Goal: Find specific page/section: Find specific page/section

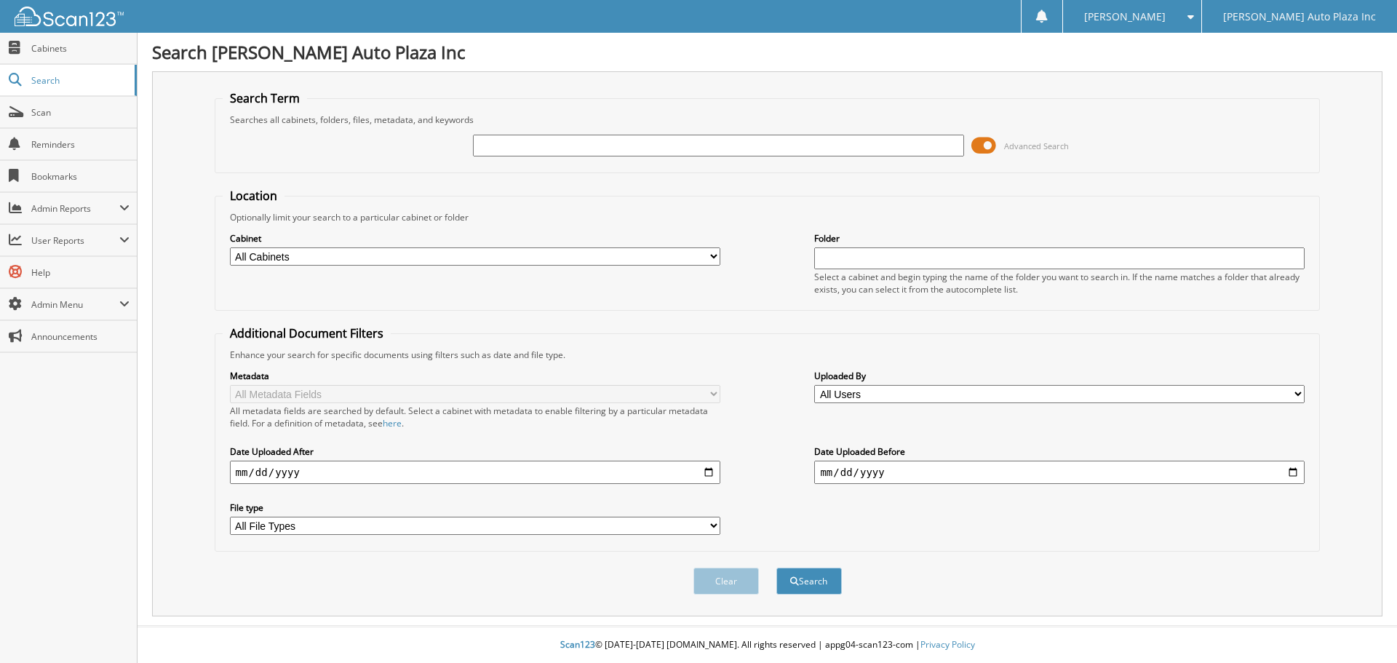
click at [560, 143] on input "text" at bounding box center [718, 146] width 490 height 22
type input "52224"
click at [776, 568] on button "Search" at bounding box center [808, 581] width 65 height 27
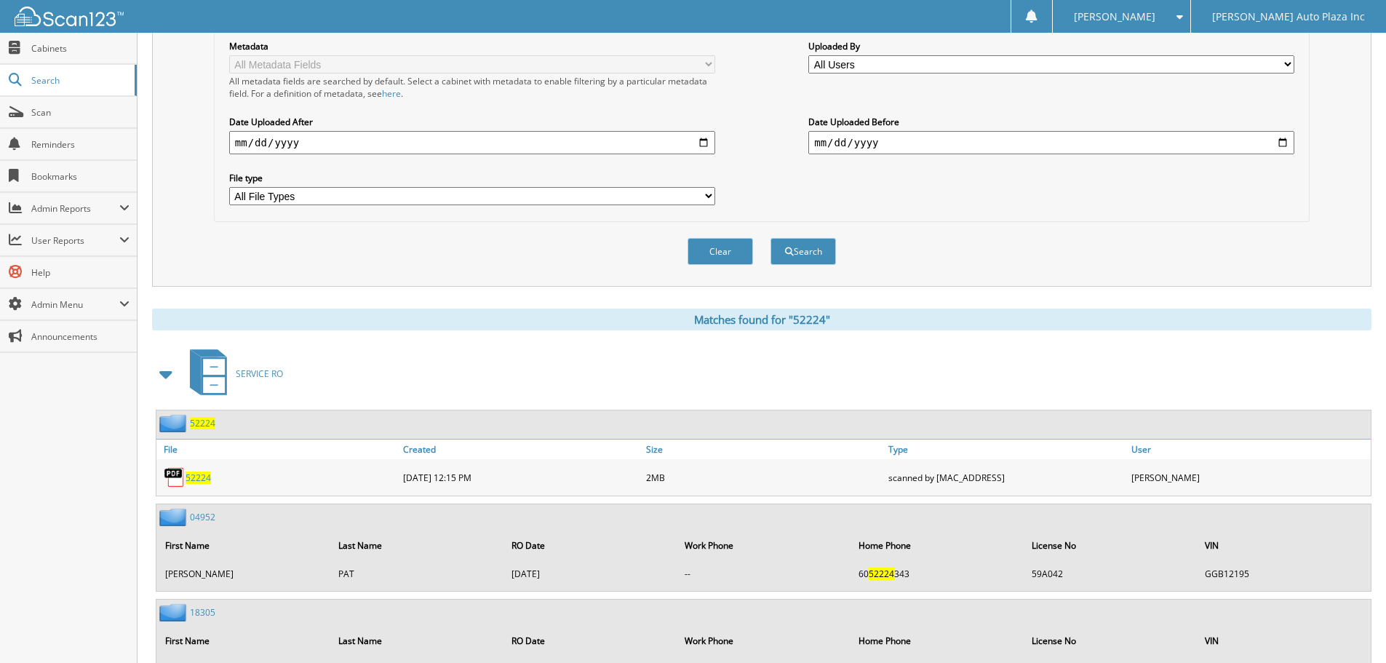
scroll to position [340, 0]
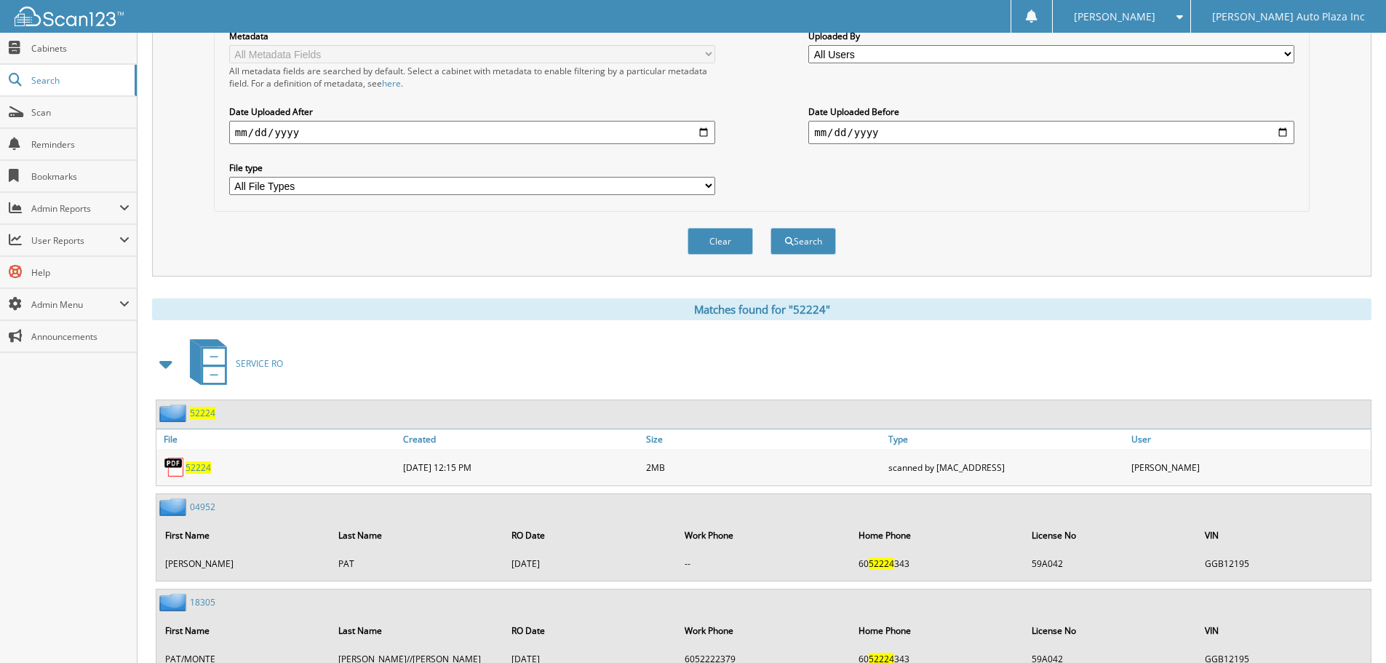
click at [192, 465] on span "52224" at bounding box center [198, 467] width 25 height 12
